Goal: Navigation & Orientation: Find specific page/section

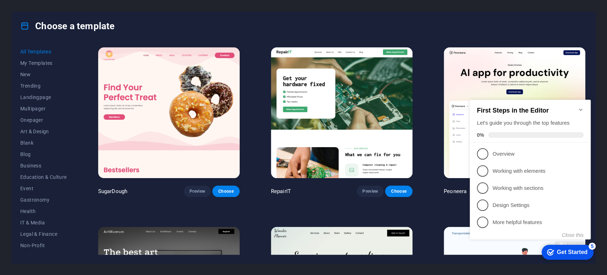
click at [582, 107] on icon "Minimize checklist" at bounding box center [581, 110] width 6 height 6
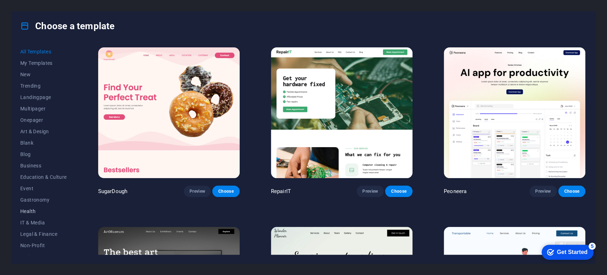
scroll to position [76, 0]
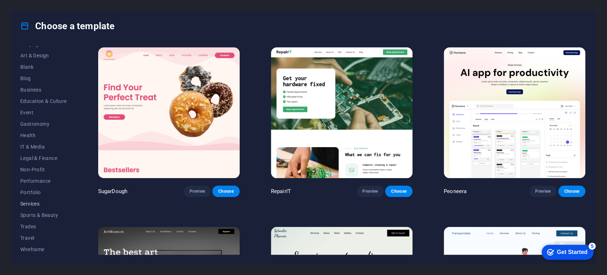
click at [34, 203] on span "Services" at bounding box center [43, 204] width 47 height 6
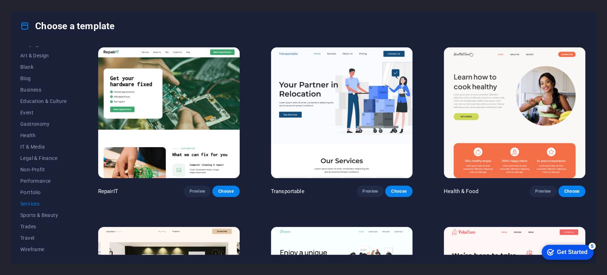
scroll to position [0, 0]
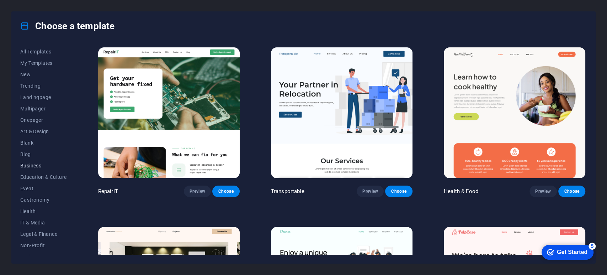
click at [32, 166] on span "Business" at bounding box center [43, 166] width 47 height 6
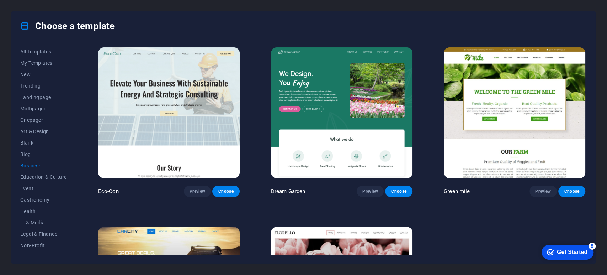
click at [27, 164] on span "Business" at bounding box center [43, 166] width 47 height 6
click at [44, 174] on span "Education & Culture" at bounding box center [43, 177] width 47 height 6
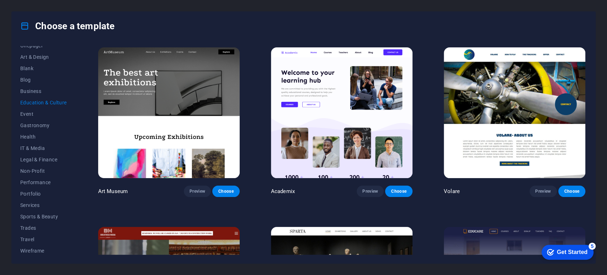
scroll to position [76, 0]
click at [33, 159] on span "Legal & Finance" at bounding box center [43, 158] width 47 height 6
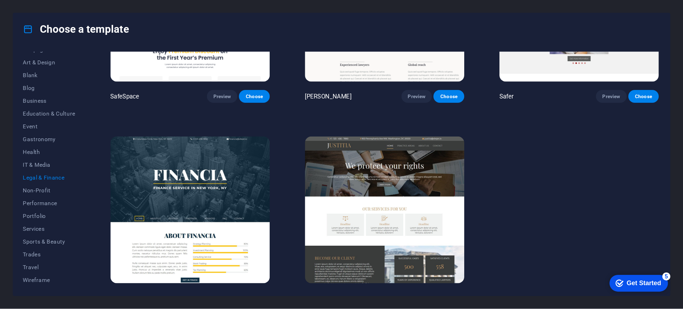
scroll to position [0, 0]
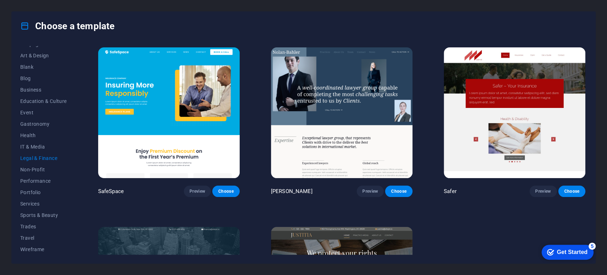
click at [487, 221] on div "SafeSpace Preview Choose [PERSON_NAME] Preview Choose Safer Preview Choose Fina…" at bounding box center [342, 211] width 490 height 330
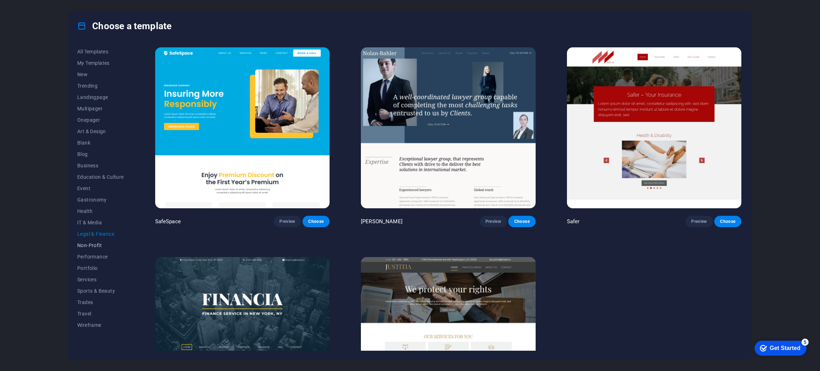
click at [96, 248] on span "Non-Profit" at bounding box center [100, 245] width 47 height 6
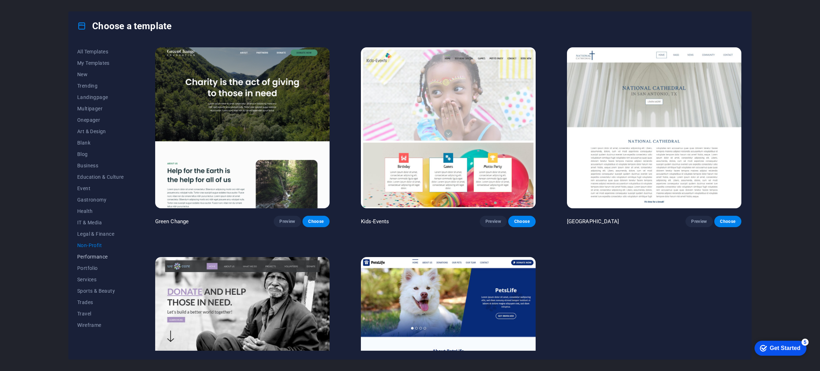
click at [87, 261] on button "Performance" at bounding box center [100, 256] width 47 height 11
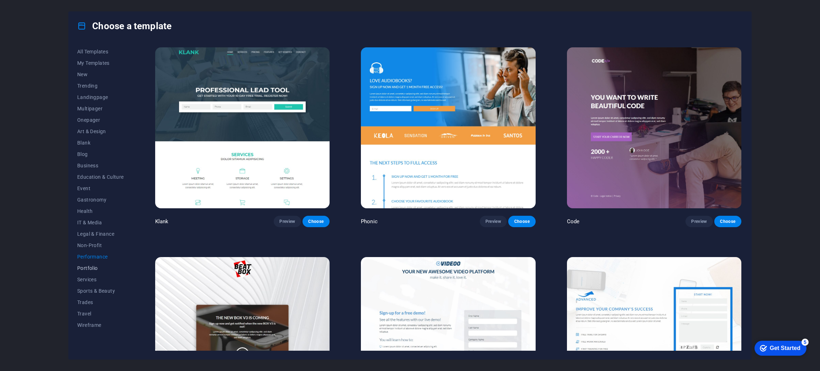
click at [86, 267] on span "Portfolio" at bounding box center [100, 268] width 47 height 6
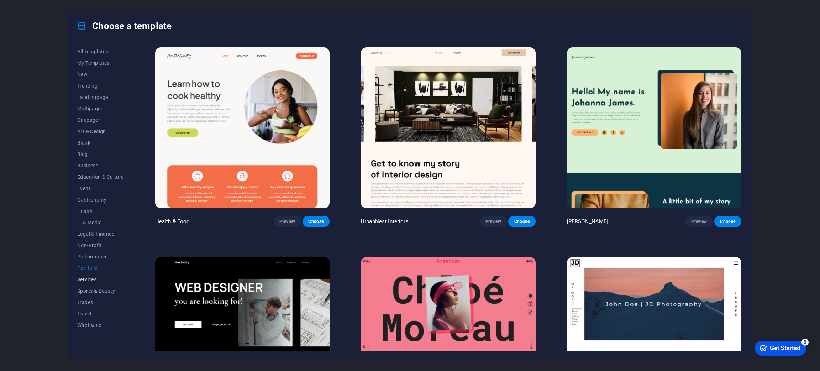
click at [89, 274] on span "Services" at bounding box center [100, 279] width 47 height 6
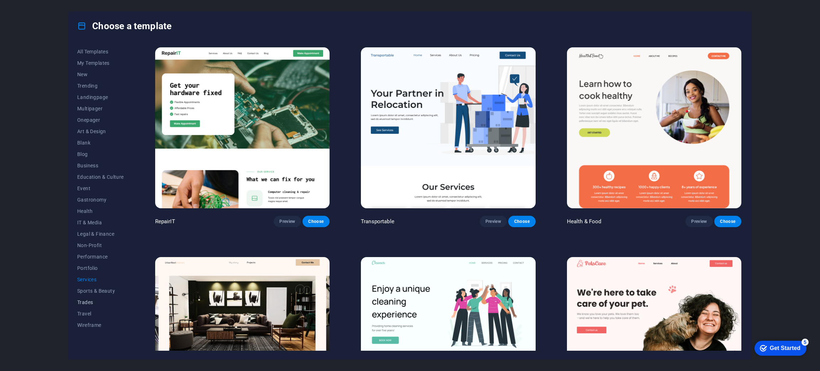
click at [86, 274] on span "Trades" at bounding box center [100, 302] width 47 height 6
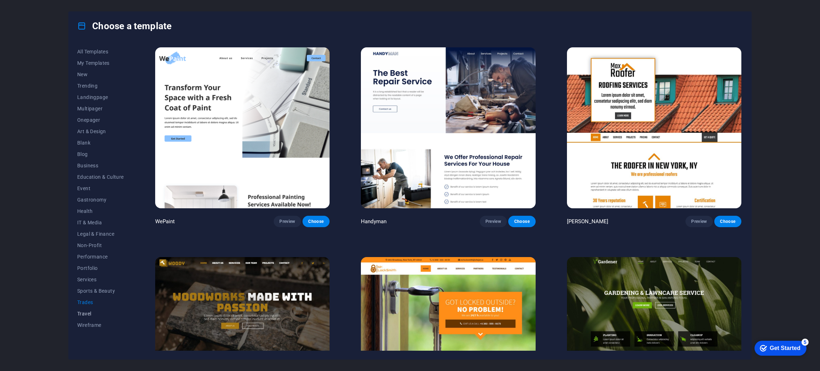
click at [86, 274] on button "Travel" at bounding box center [100, 313] width 47 height 11
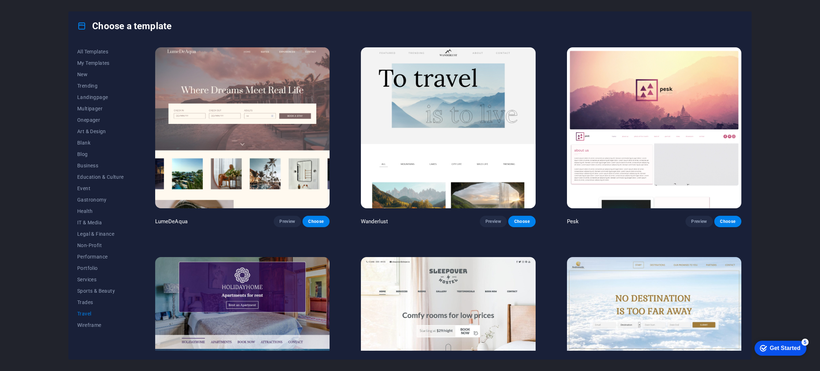
click at [84, 274] on div "All Templates My Templates New Trending Landingpage Multipager Onepager Art & D…" at bounding box center [104, 198] width 55 height 304
click at [88, 274] on button "Travel" at bounding box center [100, 313] width 47 height 11
click at [88, 274] on span "Wireframe" at bounding box center [100, 325] width 47 height 6
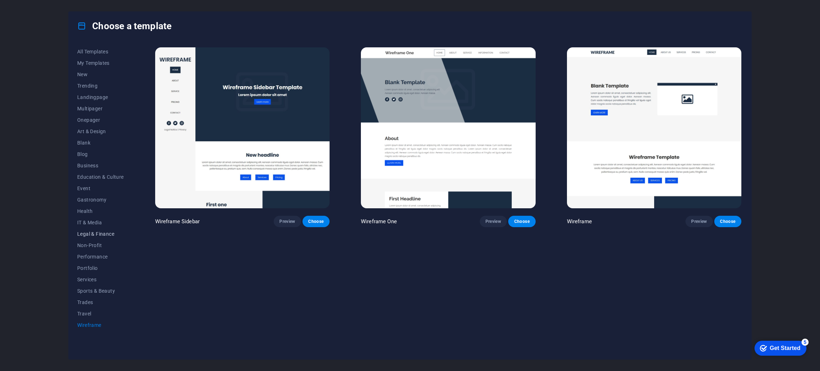
click at [92, 237] on button "Legal & Finance" at bounding box center [100, 233] width 47 height 11
